Goal: Find specific page/section: Find specific page/section

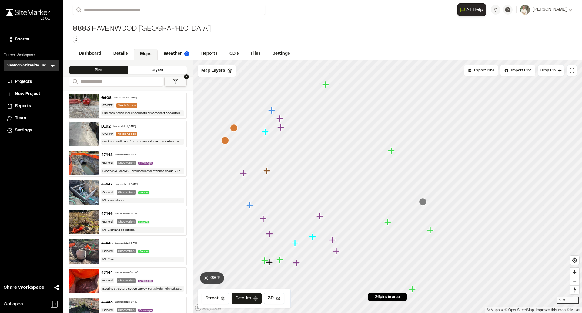
click at [231, 70] on icon at bounding box center [230, 70] width 5 height 5
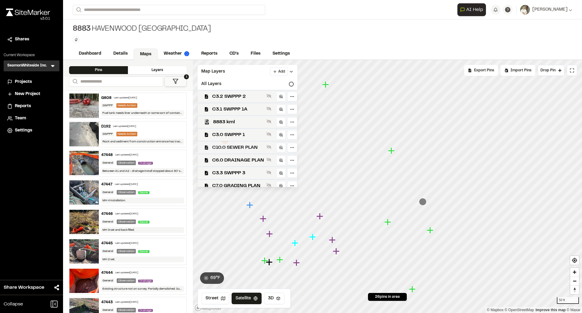
click at [241, 149] on span "C10.0 SEWER PLAN" at bounding box center [238, 147] width 52 height 7
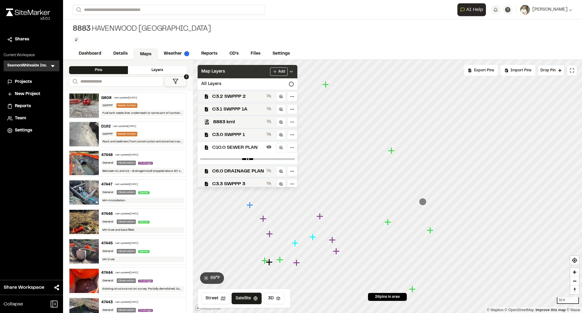
click at [294, 69] on icon at bounding box center [291, 71] width 5 height 5
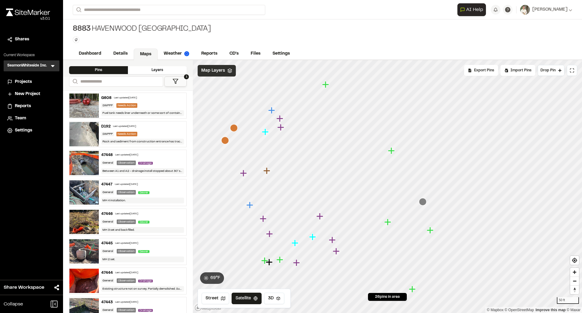
click at [231, 73] on div "Map Layers" at bounding box center [217, 71] width 38 height 12
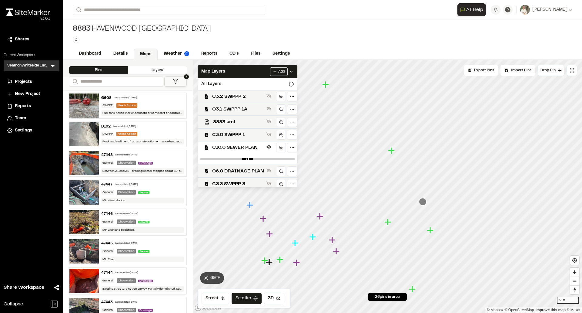
click at [260, 160] on div at bounding box center [248, 159] width 100 height 11
click at [263, 159] on input "range" at bounding box center [247, 159] width 95 height 2
type input "****"
click at [270, 159] on input "range" at bounding box center [247, 159] width 95 height 2
click at [294, 73] on icon at bounding box center [291, 71] width 5 height 5
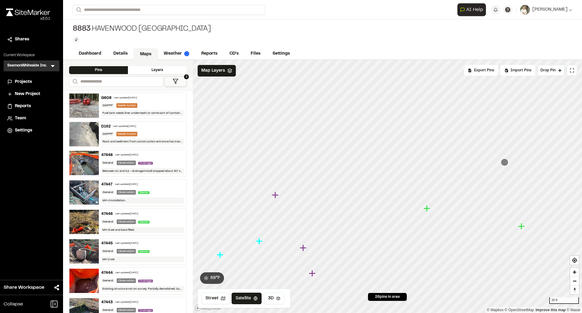
click at [427, 207] on icon "Map marker" at bounding box center [427, 208] width 7 height 7
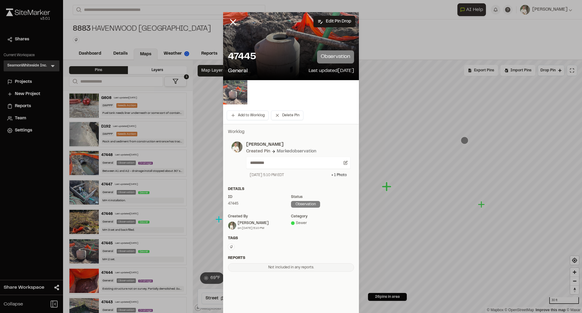
click at [235, 90] on img at bounding box center [235, 92] width 24 height 24
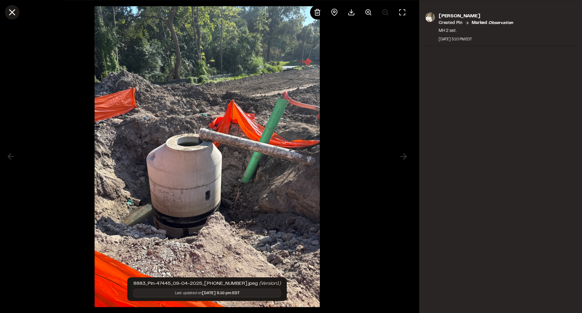
click at [9, 8] on icon at bounding box center [12, 12] width 10 height 10
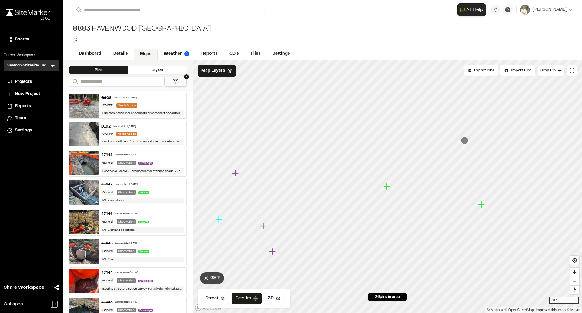
click at [483, 206] on icon "Map marker" at bounding box center [482, 205] width 8 height 8
